Goal: Browse casually: Explore the website without a specific task or goal

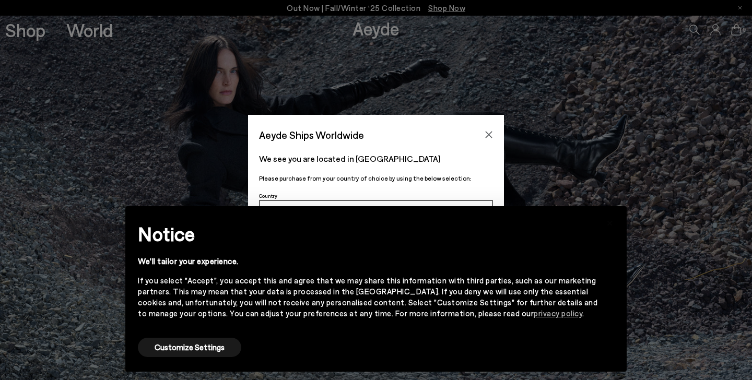
click at [569, 205] on div "× Notice We'll tailor your experience. If you select "Accept", you accept this …" at bounding box center [376, 289] width 518 height 182
click at [188, 347] on button "Customize Settings" at bounding box center [189, 347] width 103 height 19
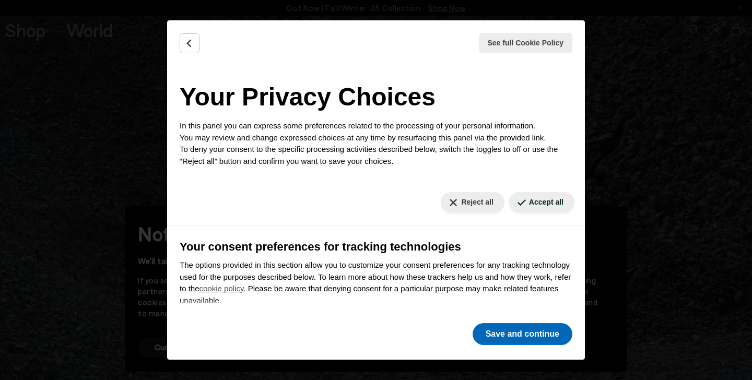
click at [543, 333] on button "Save and continue" at bounding box center [523, 334] width 100 height 22
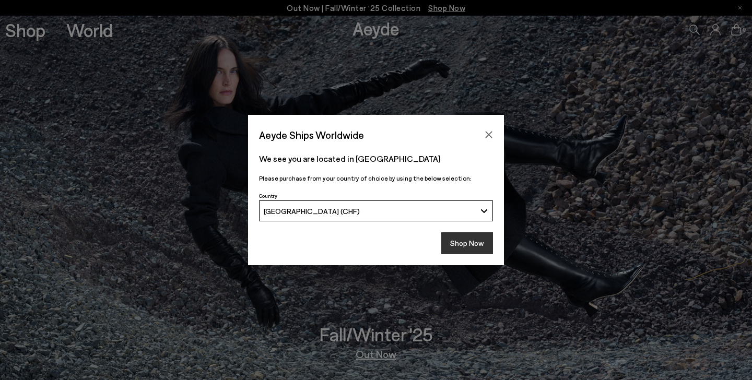
click at [458, 240] on button "Shop Now" at bounding box center [467, 243] width 52 height 22
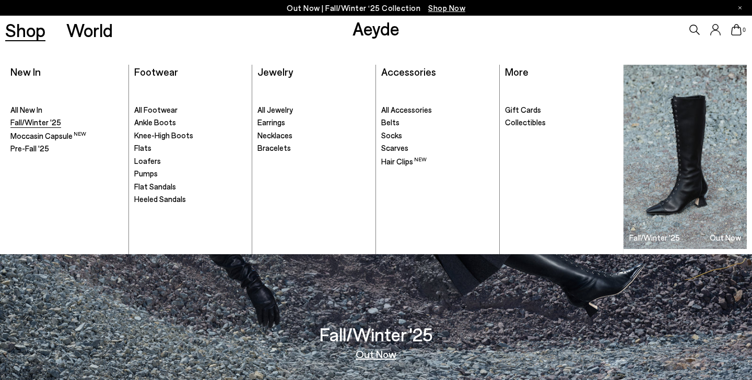
click at [30, 125] on span "Fall/Winter '25" at bounding box center [35, 122] width 51 height 9
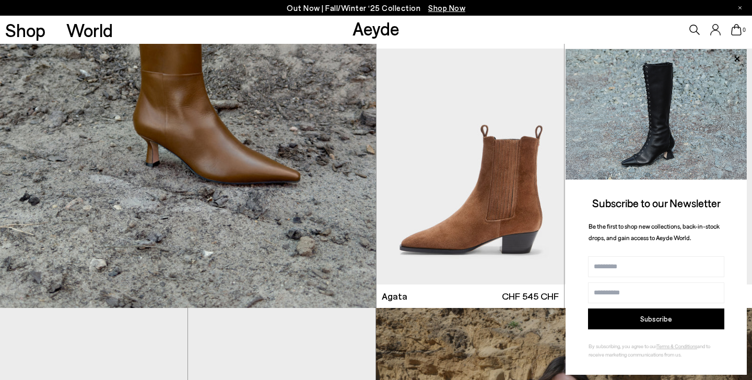
scroll to position [3029, 0]
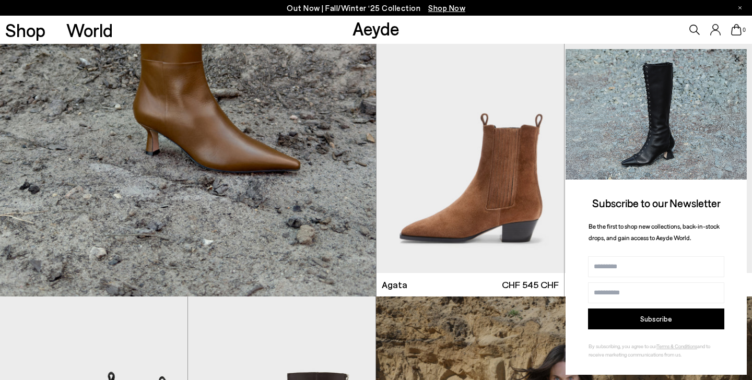
click at [737, 61] on icon at bounding box center [736, 58] width 5 height 5
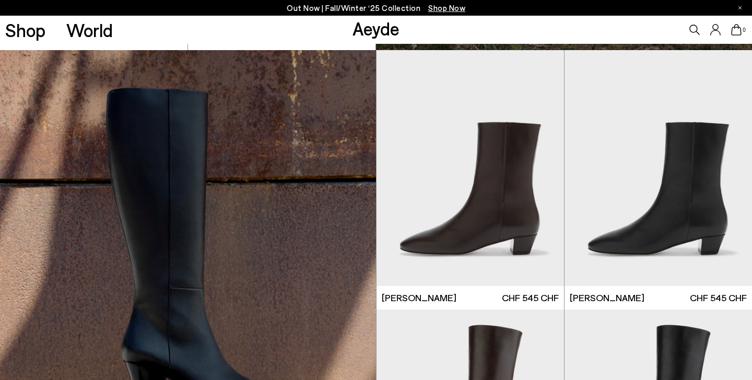
scroll to position [4738, 0]
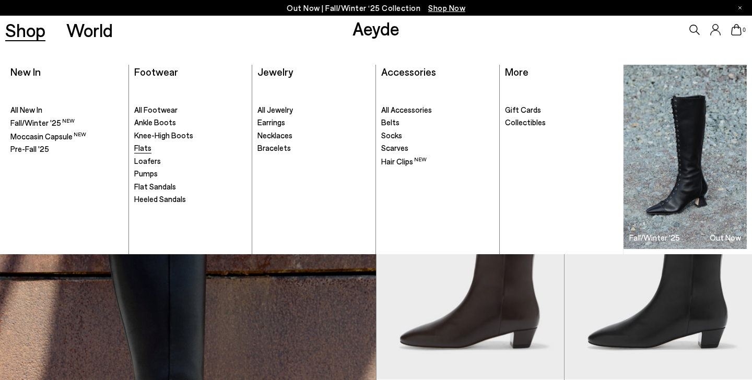
click at [145, 147] on span "Flats" at bounding box center [142, 147] width 17 height 9
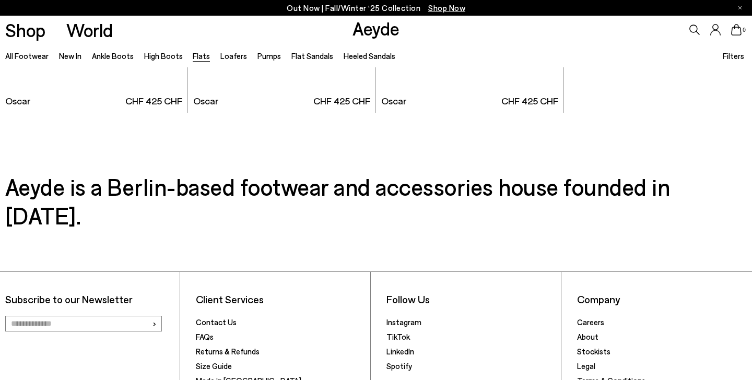
scroll to position [5666, 0]
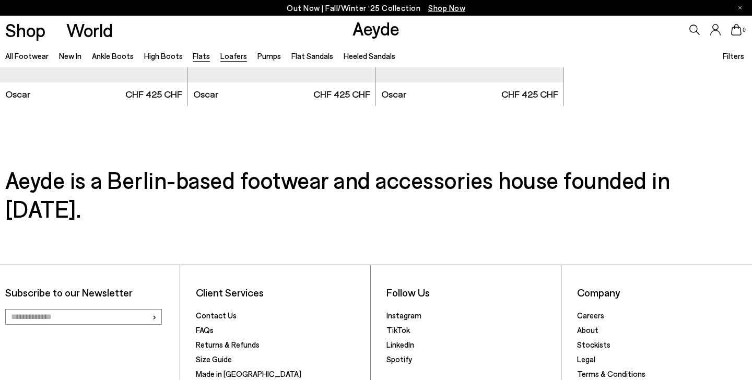
click at [234, 56] on link "Loafers" at bounding box center [233, 55] width 27 height 9
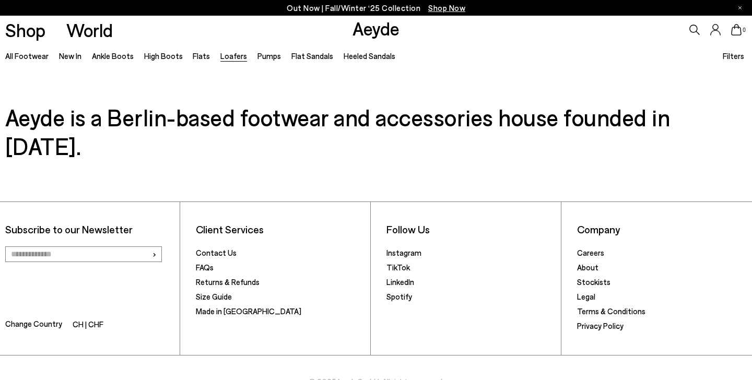
scroll to position [2098, 0]
click at [111, 58] on link "Ankle Boots" at bounding box center [113, 55] width 42 height 9
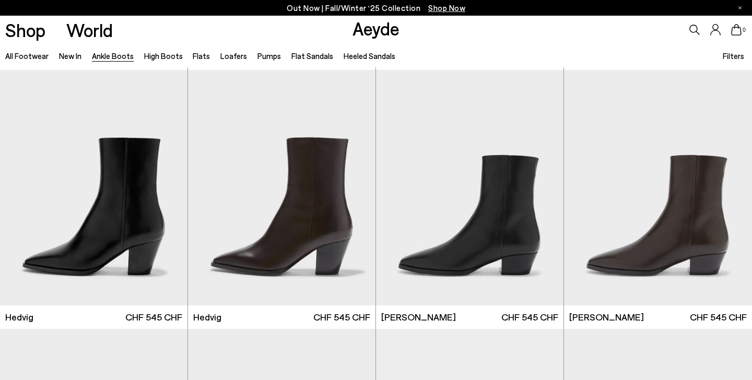
scroll to position [261, 0]
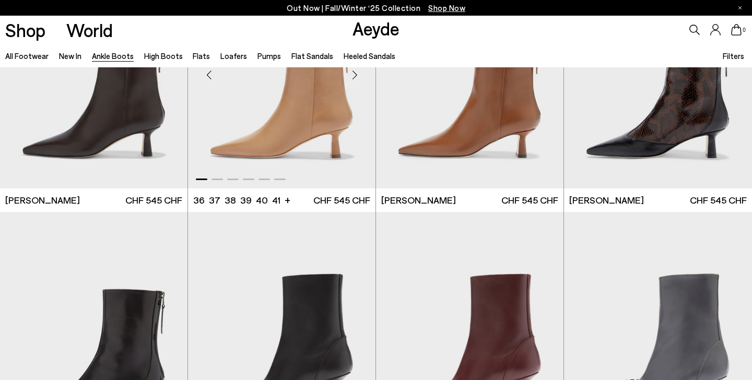
scroll to position [2441, 0]
